Goal: Check status: Check status

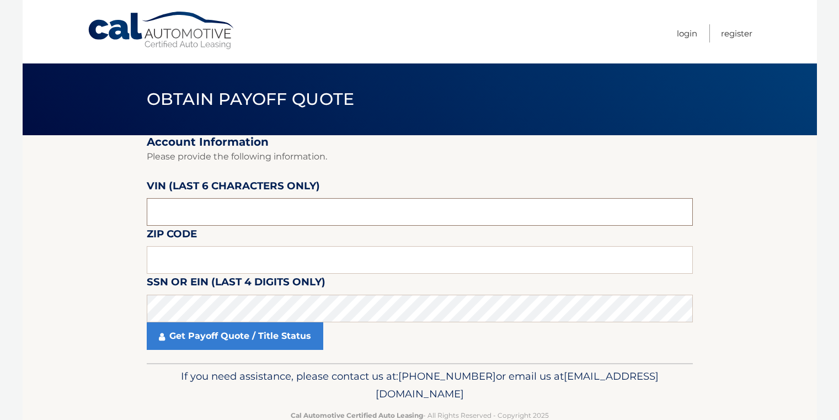
click at [244, 203] on input "text" at bounding box center [420, 212] width 546 height 28
paste input "657802"
type input "657802"
click at [233, 256] on input "text" at bounding box center [420, 260] width 546 height 28
type input "11434"
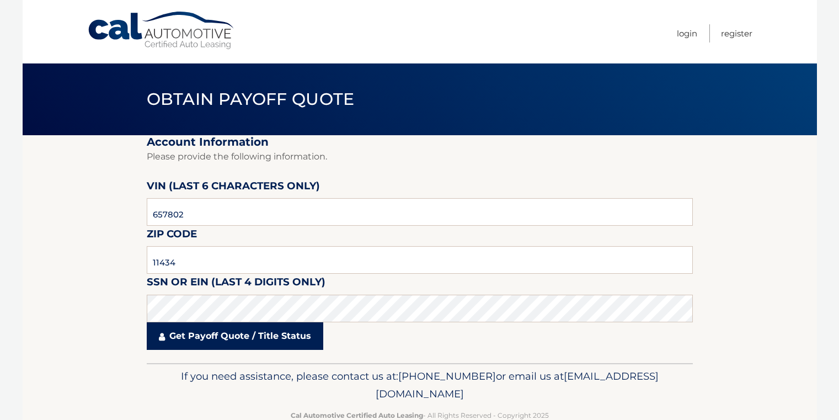
click at [288, 347] on link "Get Payoff Quote / Title Status" at bounding box center [235, 336] width 176 height 28
click at [287, 338] on link "Get Payoff Quote / Title Status" at bounding box center [235, 336] width 176 height 28
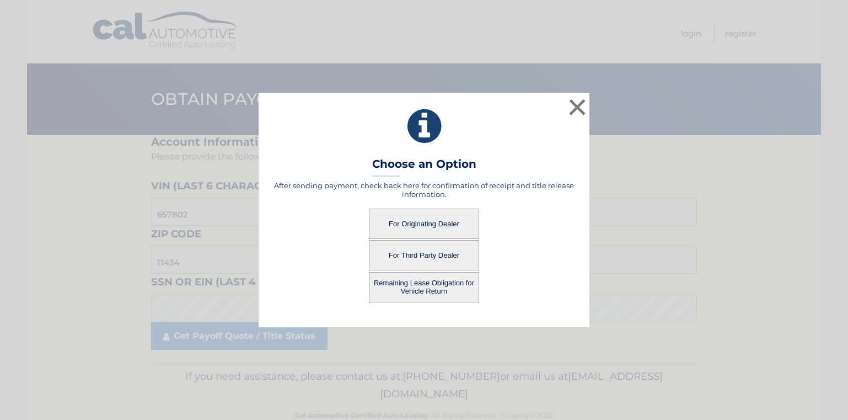
click at [409, 229] on button "For Originating Dealer" at bounding box center [424, 223] width 110 height 30
click at [463, 228] on button "For Originating Dealer" at bounding box center [424, 223] width 110 height 30
click at [539, 218] on div "For Originating Dealer" at bounding box center [423, 223] width 303 height 30
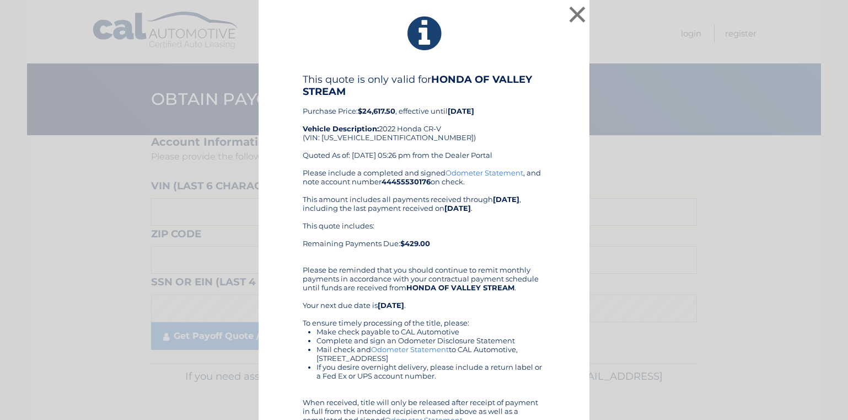
click at [424, 221] on div "This quote includes: Remaining Payments Due: $429.00" at bounding box center [424, 238] width 243 height 35
click at [364, 137] on div "This quote is only valid for HONDA OF VALLEY STREAM Purchase Price: $24,617.50 …" at bounding box center [424, 120] width 243 height 95
copy div "2HKRW2H54NH657802"
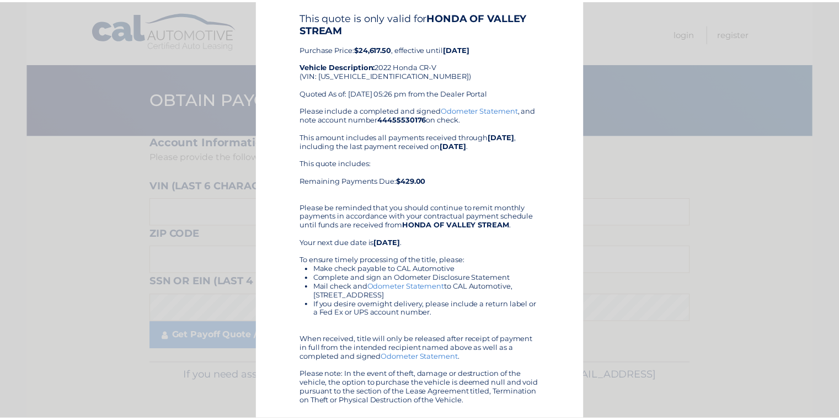
scroll to position [10, 0]
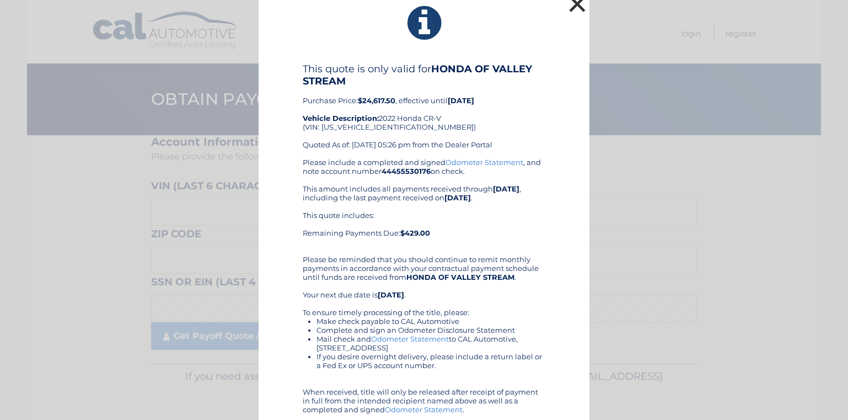
click at [572, 9] on button "×" at bounding box center [577, 4] width 22 height 22
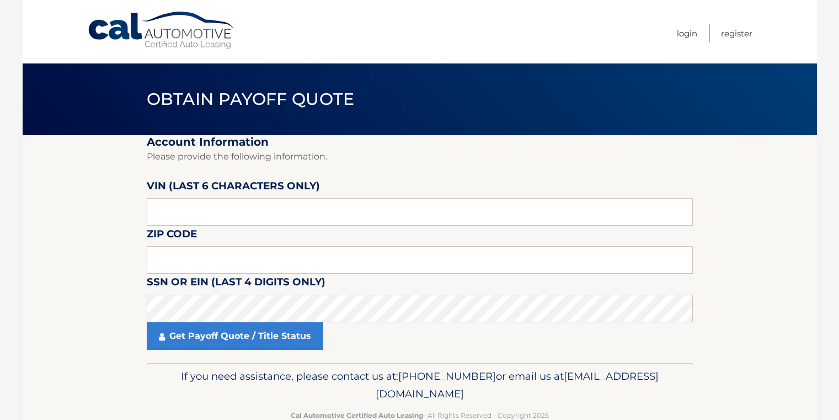
click at [394, 8] on nav "Menu Login Register" at bounding box center [498, 31] width 507 height 63
